Goal: Transaction & Acquisition: Book appointment/travel/reservation

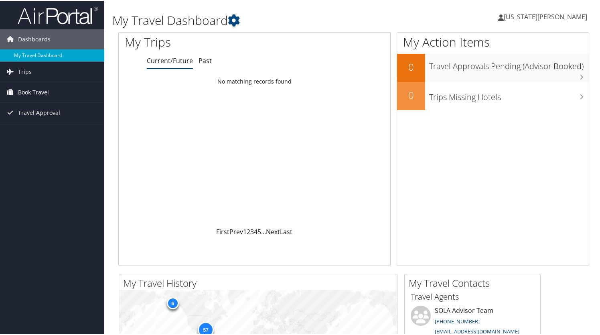
click at [42, 88] on span "Book Travel" at bounding box center [33, 91] width 31 height 20
click at [39, 107] on link "Approval Request (Beta)" at bounding box center [52, 108] width 104 height 12
click at [26, 87] on span "Book Travel" at bounding box center [33, 91] width 31 height 20
click at [22, 120] on link "Book/Manage Online Trips" at bounding box center [52, 120] width 104 height 12
click at [562, 13] on span "[US_STATE][PERSON_NAME]" at bounding box center [545, 16] width 83 height 9
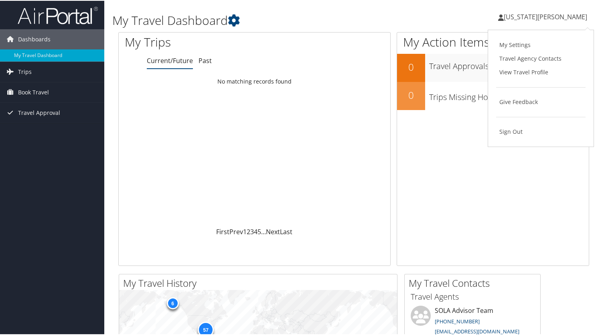
click at [181, 199] on div "Loading... No matching records found" at bounding box center [255, 149] width 272 height 153
